Goal: Information Seeking & Learning: Learn about a topic

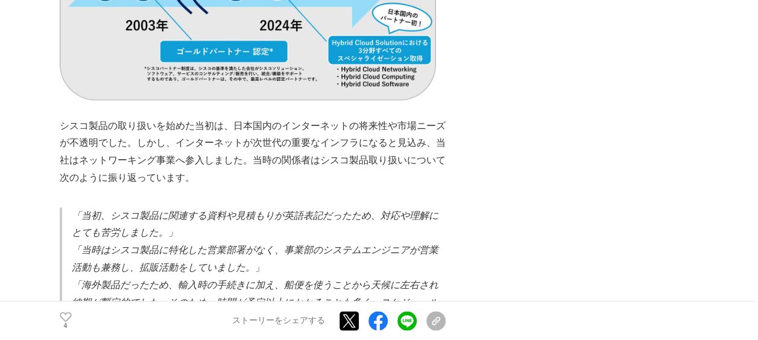
scroll to position [814, 0]
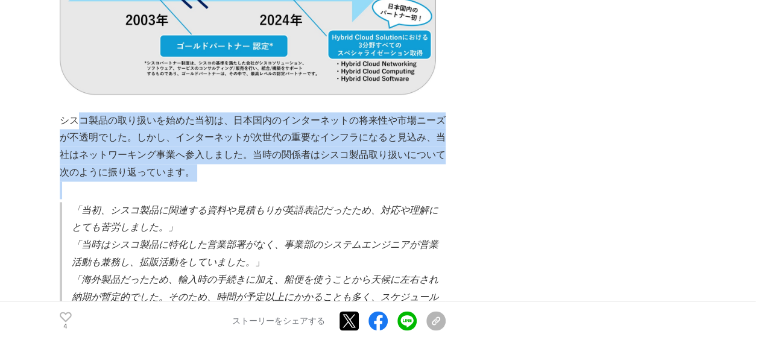
drag, startPoint x: 95, startPoint y: 106, endPoint x: 171, endPoint y: 173, distance: 101.3
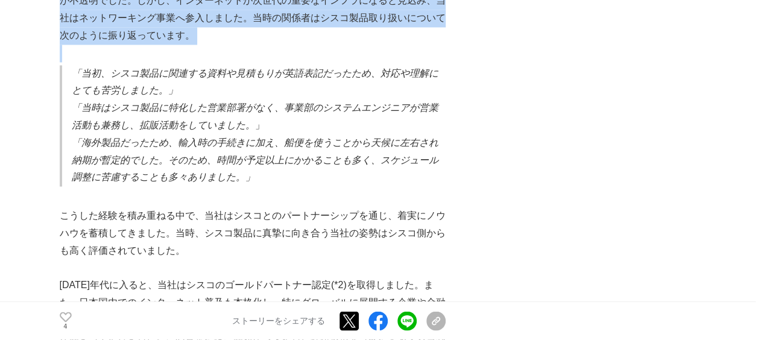
scroll to position [955, 0]
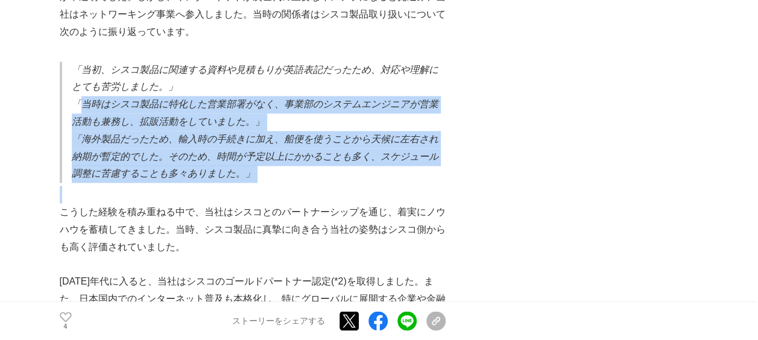
drag, startPoint x: 119, startPoint y: 93, endPoint x: 257, endPoint y: 176, distance: 160.7
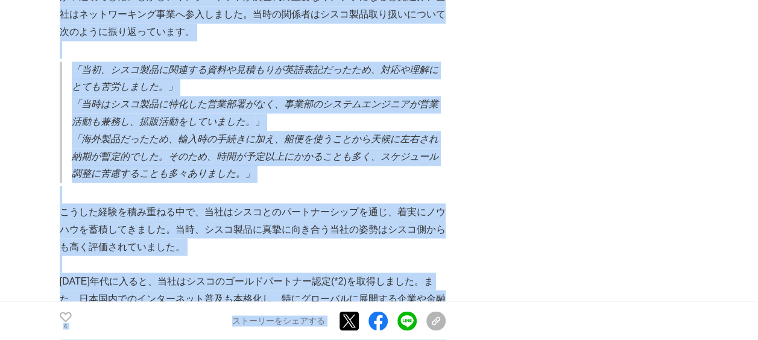
drag, startPoint x: 58, startPoint y: 198, endPoint x: 394, endPoint y: 233, distance: 338.3
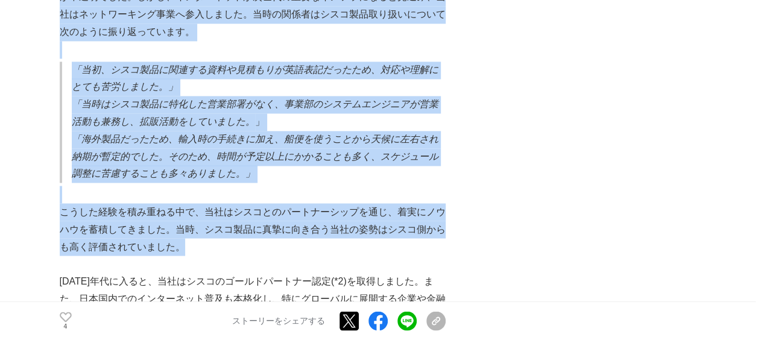
drag, startPoint x: 394, startPoint y: 233, endPoint x: 145, endPoint y: 233, distance: 249.6
click at [148, 232] on p "こうした経験を積み重ねる中で、当社はシスコとのパートナーシップを通じ、着実にノウハウを蓄積してきました。当時、シスコ製品に真摯に向き合う当社の姿勢はシスコ側か…" at bounding box center [253, 229] width 386 height 52
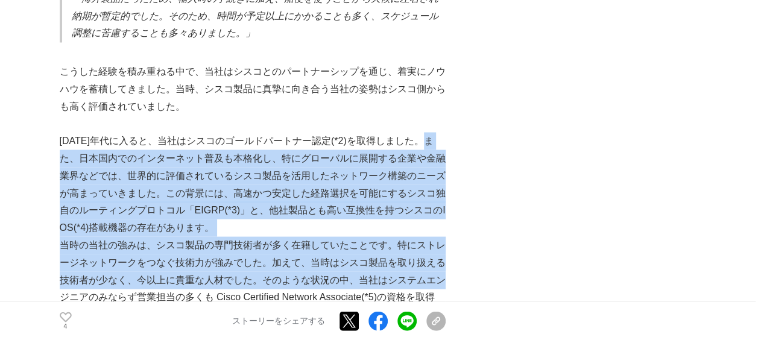
drag, startPoint x: 65, startPoint y: 148, endPoint x: 444, endPoint y: 263, distance: 396.2
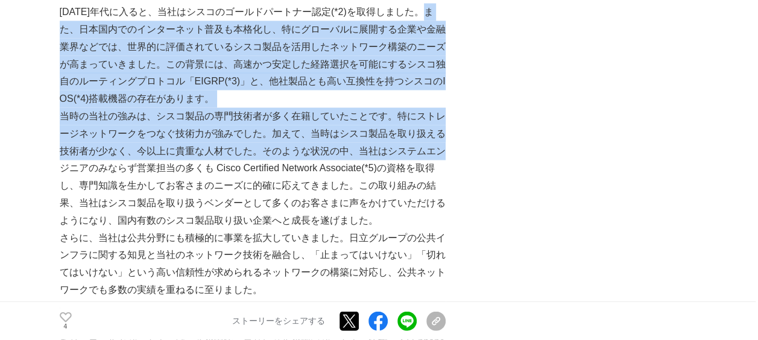
scroll to position [1236, 0]
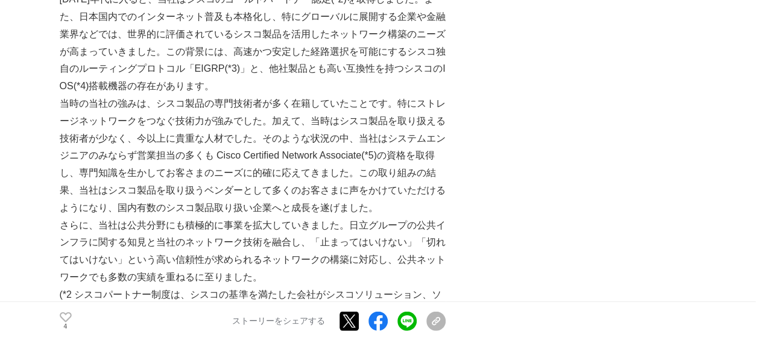
click at [159, 139] on p "当時の当社の強みは、シスコ製品の専門技術者が多く在籍していたことです。特にストレージネットワークをつなぐ技術力が強みでした。加えて、当時はシスコ製品を取り扱え…" at bounding box center [253, 156] width 386 height 122
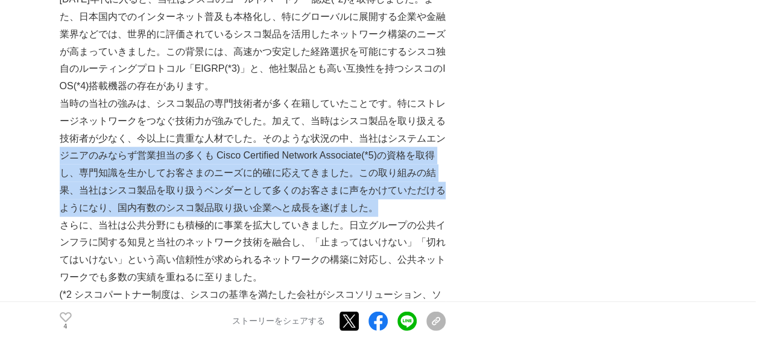
drag, startPoint x: 59, startPoint y: 146, endPoint x: 387, endPoint y: 194, distance: 331.6
click at [389, 194] on p "当時の当社の強みは、シスコ製品の専門技術者が多く在籍していたことです。特にストレージネットワークをつなぐ技術力が強みでした。加えて、当時はシスコ製品を取り扱え…" at bounding box center [253, 156] width 386 height 122
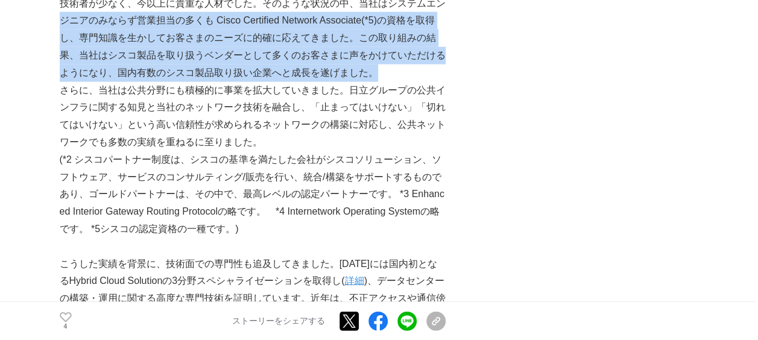
scroll to position [1377, 0]
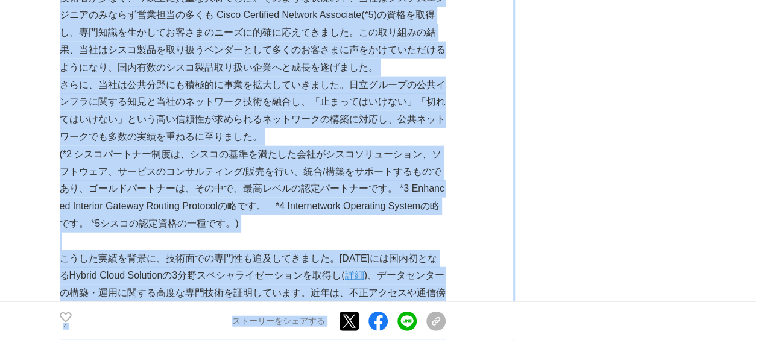
drag, startPoint x: 58, startPoint y: 130, endPoint x: 523, endPoint y: 275, distance: 486.5
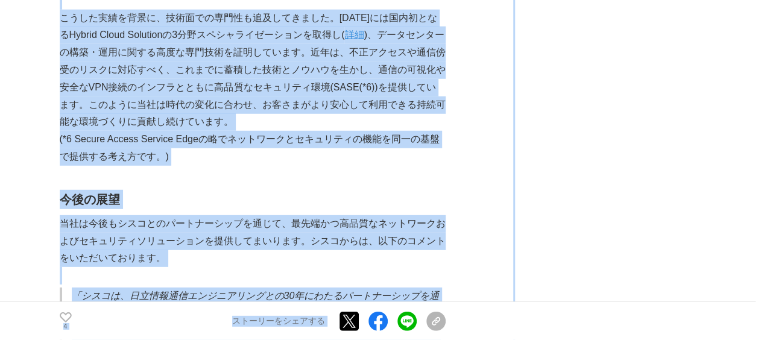
scroll to position [1658, 0]
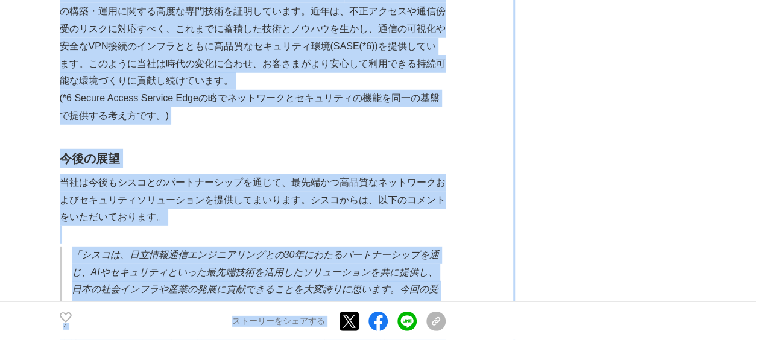
click at [217, 226] on p at bounding box center [253, 234] width 386 height 17
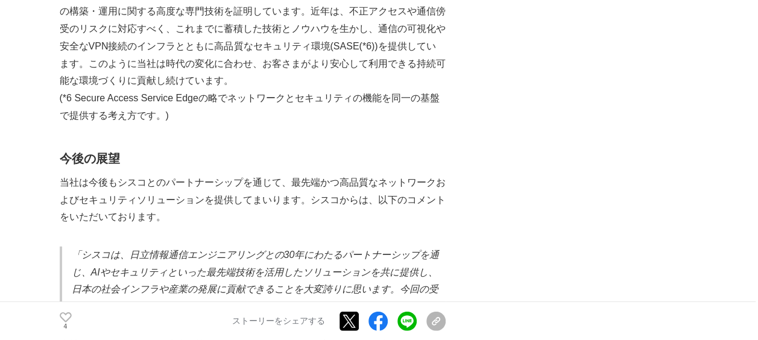
scroll to position [1799, 0]
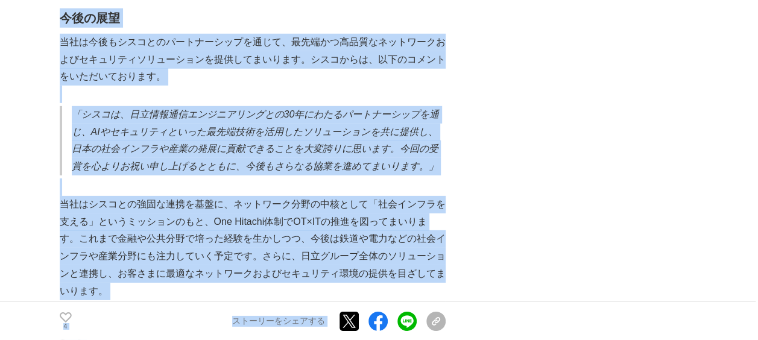
drag, startPoint x: 55, startPoint y: 125, endPoint x: 438, endPoint y: 166, distance: 385.1
click at [444, 165] on main "日立情報通信エンジニアリング×シスコ　３０年間にわたるパートナーシップの築き　~人とものをつなげる、安心・安全なネットワーク構築~ ネットワーキング #ネット…" at bounding box center [379, 178] width 758 height 3807
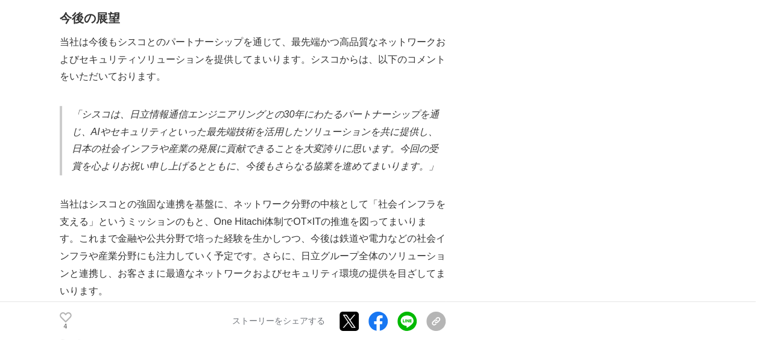
click at [130, 196] on p "当社はシスコとの強固な連携を基盤に、ネットワーク分野の中核として「社会インフラを支える」というミッションのもと、One Hitachi体制でOT×ITの推進を…" at bounding box center [253, 248] width 386 height 104
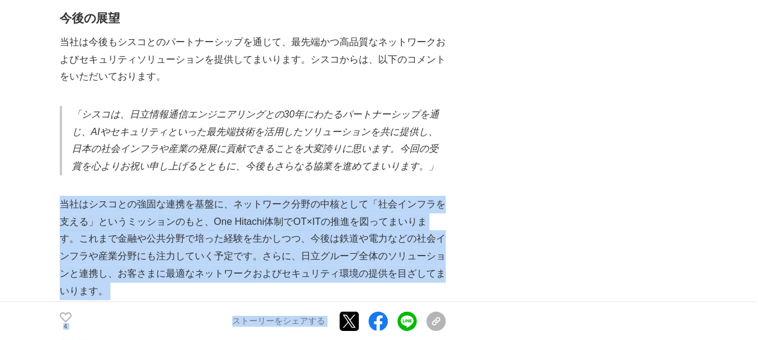
drag, startPoint x: 60, startPoint y: 198, endPoint x: 456, endPoint y: 279, distance: 403.7
click at [456, 279] on div "日立情報通信エンジニアリング×シスコ　３０年間にわたるパートナーシップの築き　~人とものをつなげる、安心・安全なネットワーク構築~ ネットワーキング #ネット…" at bounding box center [379, 154] width 639 height 3759
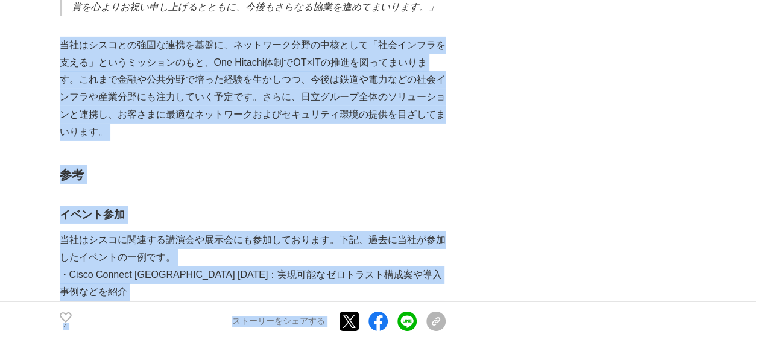
scroll to position [2080, 0]
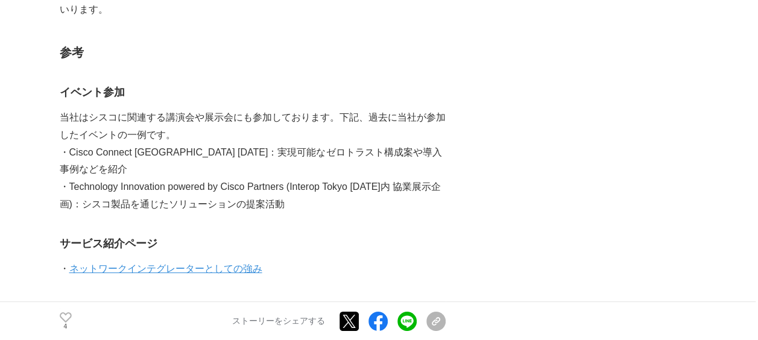
drag, startPoint x: 539, startPoint y: 206, endPoint x: 518, endPoint y: 206, distance: 21.1
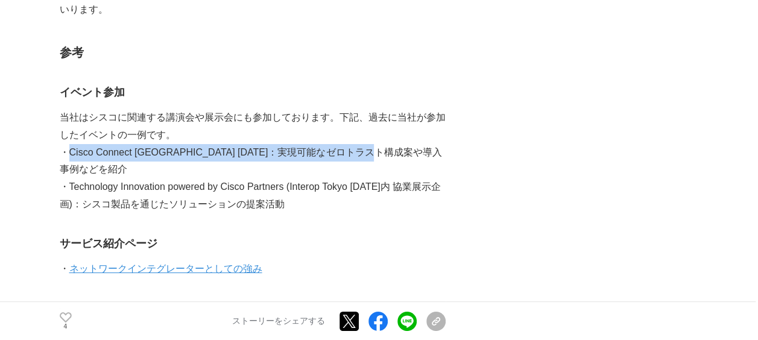
drag, startPoint x: 69, startPoint y: 149, endPoint x: 435, endPoint y: 141, distance: 365.5
click at [435, 144] on p "・Cisco Connect [GEOGRAPHIC_DATA] [DATE]：実現可能なゼロトラスト構成案や導入事例などを紹介" at bounding box center [253, 161] width 386 height 35
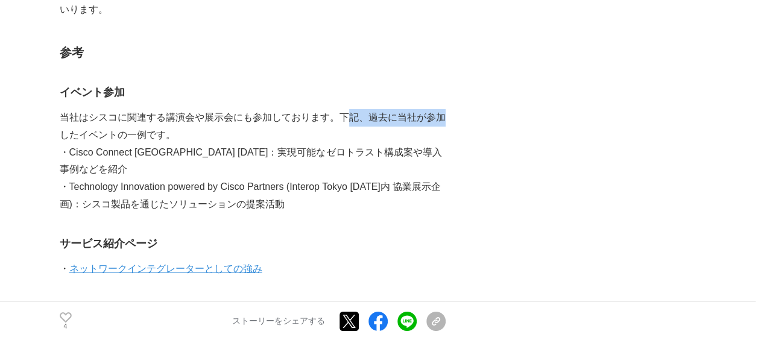
drag, startPoint x: 343, startPoint y: 109, endPoint x: 437, endPoint y: 109, distance: 94.1
click at [439, 109] on p "当社はシスコに関連する講演会や展示会にも参加しております。下記、過去に当社が参加したイベントの一例です。" at bounding box center [253, 126] width 386 height 35
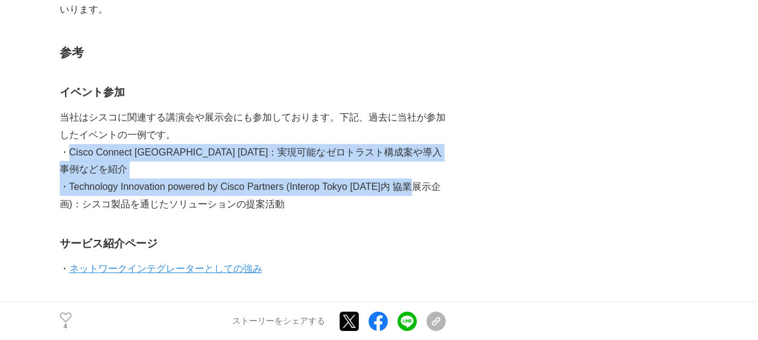
drag, startPoint x: 66, startPoint y: 141, endPoint x: 431, endPoint y: 154, distance: 365.1
drag, startPoint x: 82, startPoint y: 157, endPoint x: 69, endPoint y: 163, distance: 14.6
click at [82, 178] on p "・Technology Innovation powered by Cisco Partners (Interop Tokyo [DATE]内 協業展示企画)…" at bounding box center [253, 195] width 386 height 35
click at [68, 178] on p "・Technology Innovation powered by Cisco Partners (Interop Tokyo [DATE]内 協業展示企画)…" at bounding box center [253, 195] width 386 height 35
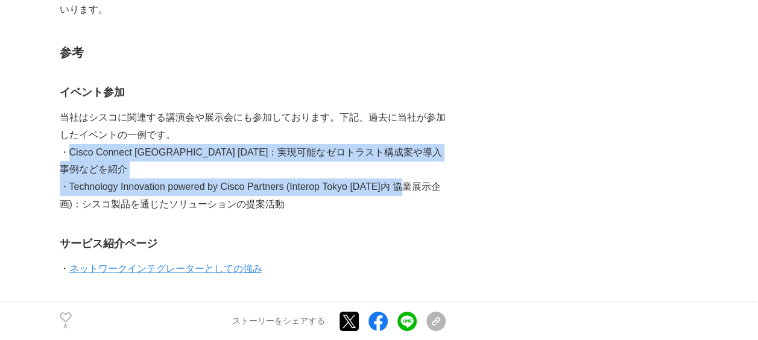
click at [86, 178] on p "・Technology Innovation powered by Cisco Partners (Interop Tokyo [DATE]内 協業展示企画)…" at bounding box center [253, 195] width 386 height 35
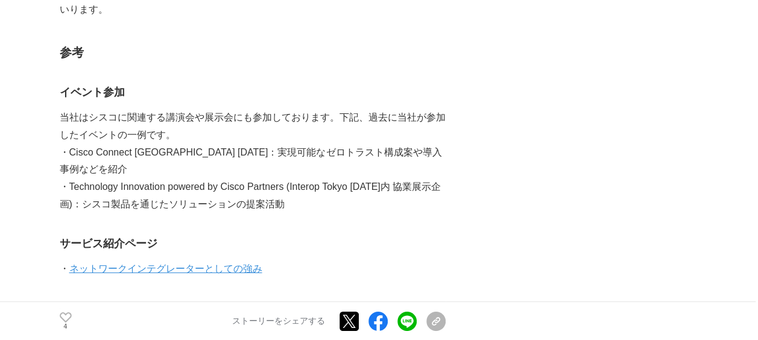
click at [314, 182] on p "・Technology Innovation powered by Cisco Partners (Interop Tokyo [DATE]内 協業展示企画)…" at bounding box center [253, 195] width 386 height 35
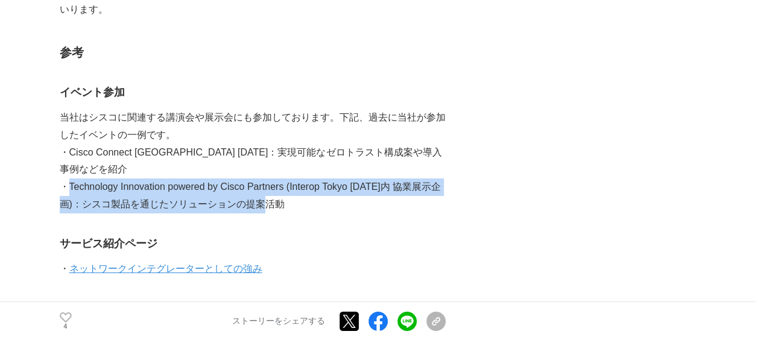
drag, startPoint x: 69, startPoint y: 162, endPoint x: 327, endPoint y: 185, distance: 259.1
click at [327, 185] on p "・Technology Innovation powered by Cisco Partners (Interop Tokyo [DATE]内 協業展示企画)…" at bounding box center [253, 195] width 386 height 35
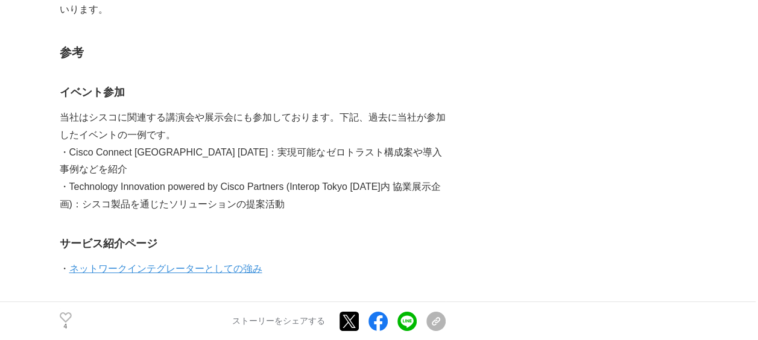
drag, startPoint x: 327, startPoint y: 185, endPoint x: 330, endPoint y: 197, distance: 12.6
click at [181, 264] on link "ネットワークインテグレーターとしての強み" at bounding box center [165, 269] width 193 height 10
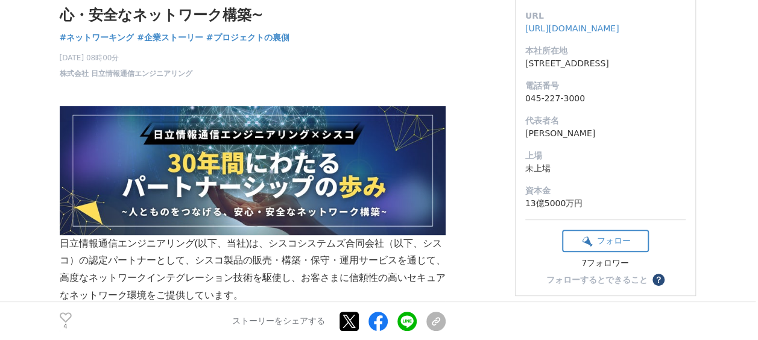
scroll to position [0, 0]
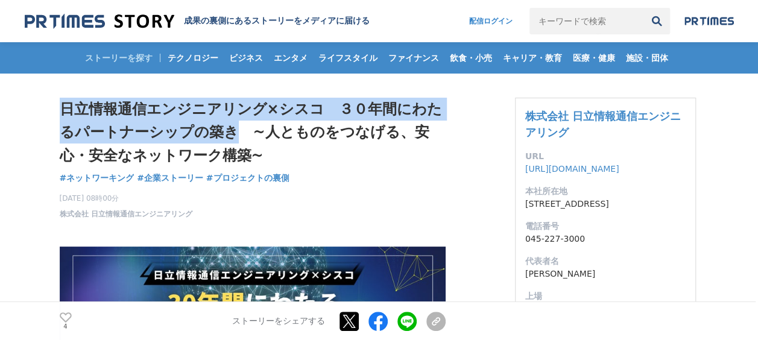
drag, startPoint x: 64, startPoint y: 108, endPoint x: 234, endPoint y: 131, distance: 171.6
click at [234, 131] on h1 "日立情報通信エンジニアリング×シスコ　３０年間にわたるパートナーシップの築き　~人とものをつなげる、安心・安全なネットワーク構築~" at bounding box center [253, 132] width 386 height 69
copy h1 "日立情報通信エンジニアリング×シスコ　３０年間にわたるパートナーシップの築き"
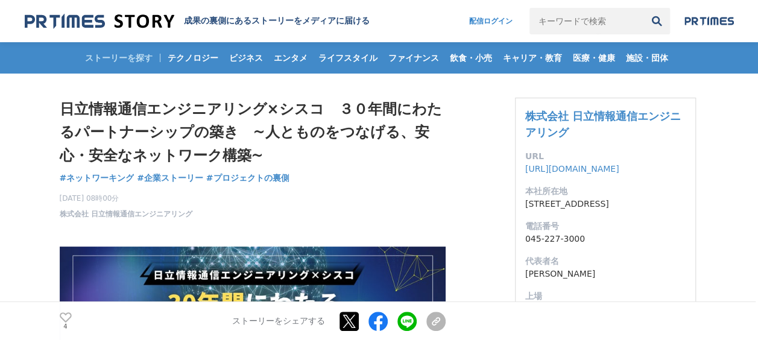
click at [361, 132] on h1 "日立情報通信エンジニアリング×シスコ　３０年間にわたるパートナーシップの築き　~人とものをつなげる、安心・安全なネットワーク構築~" at bounding box center [253, 132] width 386 height 69
